Goal: Information Seeking & Learning: Check status

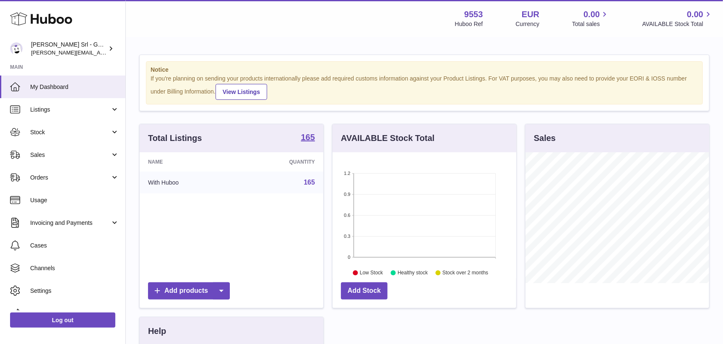
scroll to position [130, 184]
click at [36, 227] on span "Invoicing and Payments" at bounding box center [70, 223] width 80 height 8
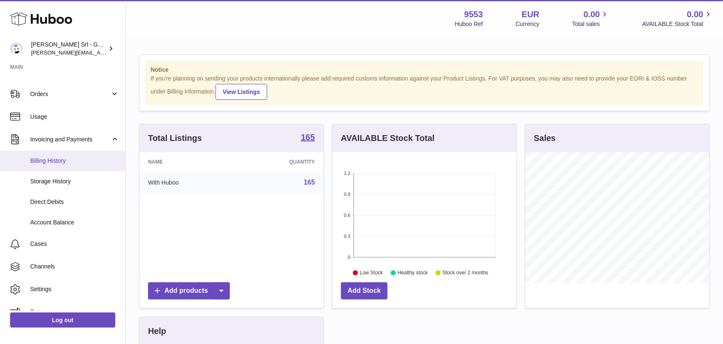
scroll to position [84, 0]
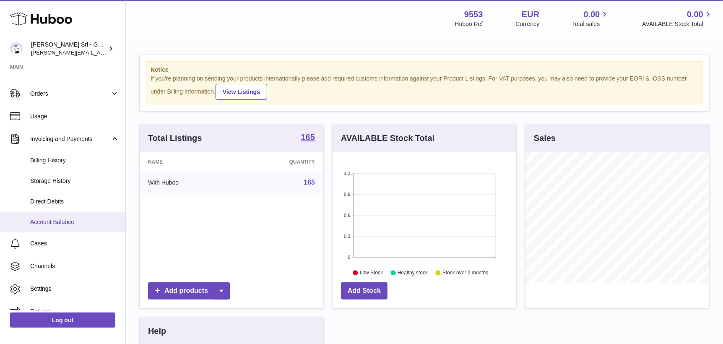
click at [51, 226] on span "Account Balance" at bounding box center [74, 222] width 89 height 8
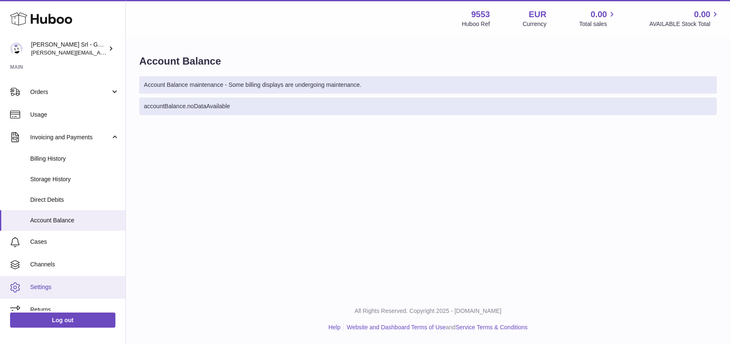
scroll to position [117, 0]
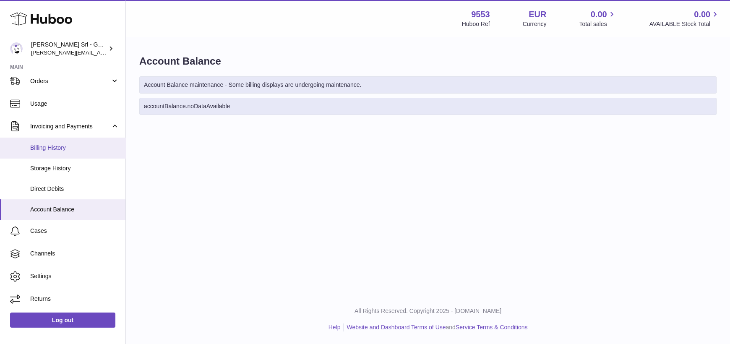
click at [53, 147] on span "Billing History" at bounding box center [74, 148] width 89 height 8
